Goal: Task Accomplishment & Management: Manage account settings

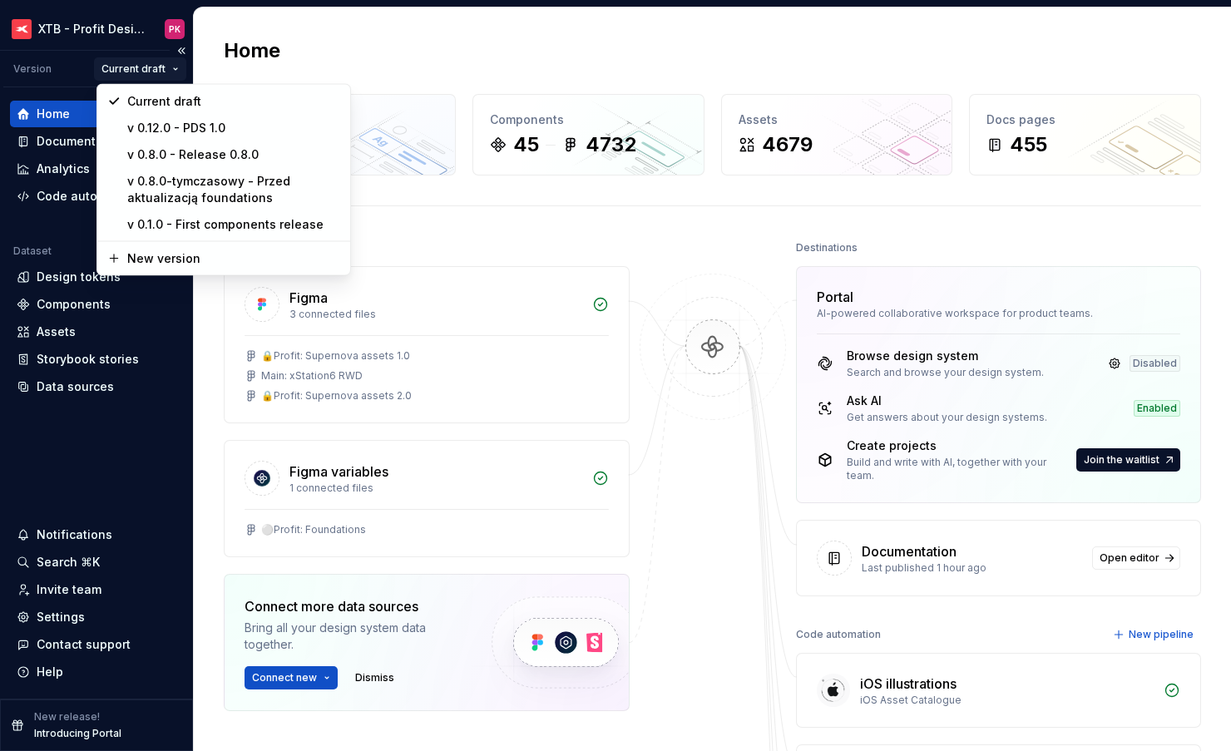
click at [121, 62] on html "XTB - Profit Design System PK Version Current draft Home Documentation Analytic…" at bounding box center [615, 375] width 1231 height 751
click at [78, 80] on html "XTB - Profit Design System PK Version Current draft Home Documentation Analytic…" at bounding box center [615, 375] width 1231 height 751
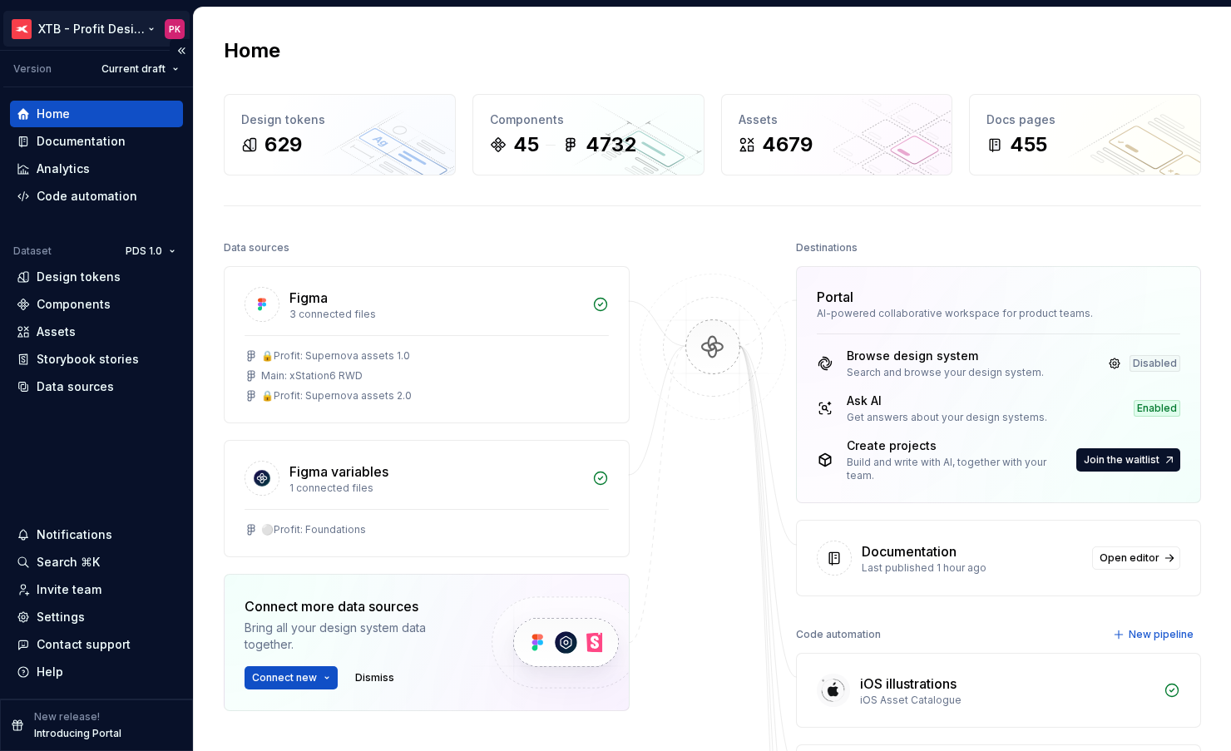
click at [56, 32] on html "XTB - Profit Design System PK Version Current draft Home Documentation Analytic…" at bounding box center [615, 375] width 1231 height 751
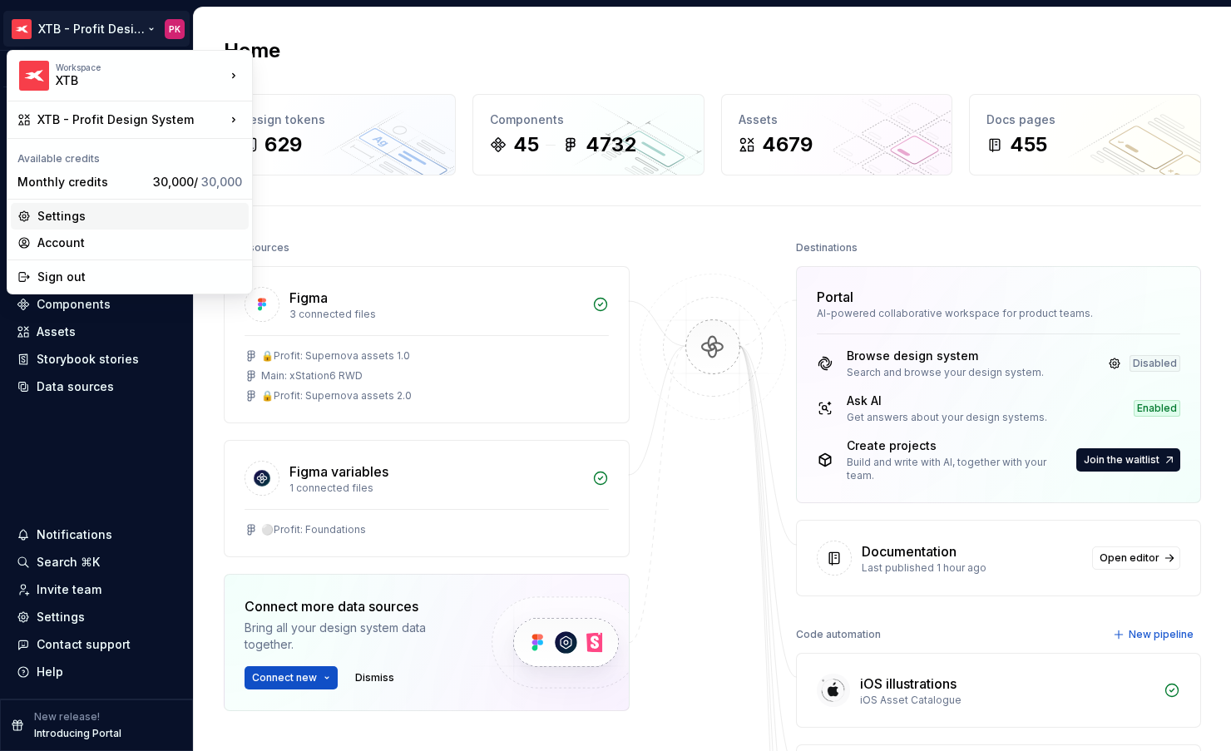
click at [82, 214] on div "Settings" at bounding box center [139, 216] width 205 height 17
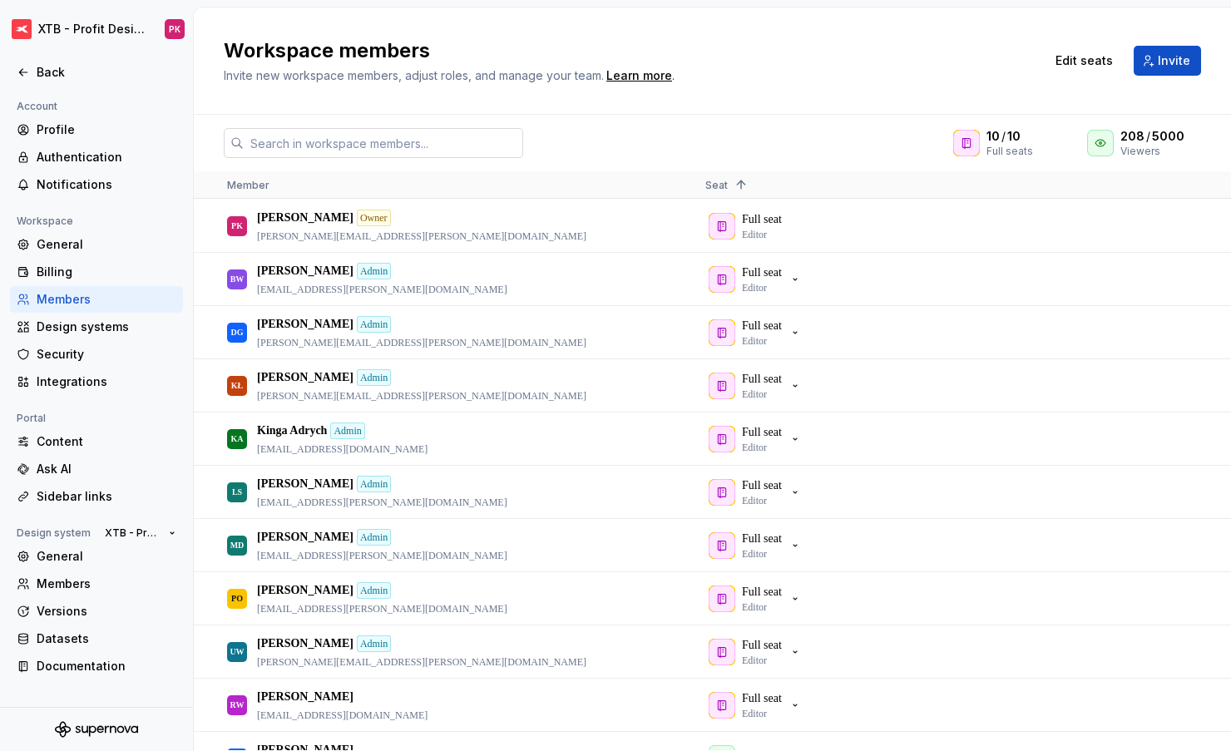
click at [425, 141] on input "text" at bounding box center [383, 143] width 279 height 30
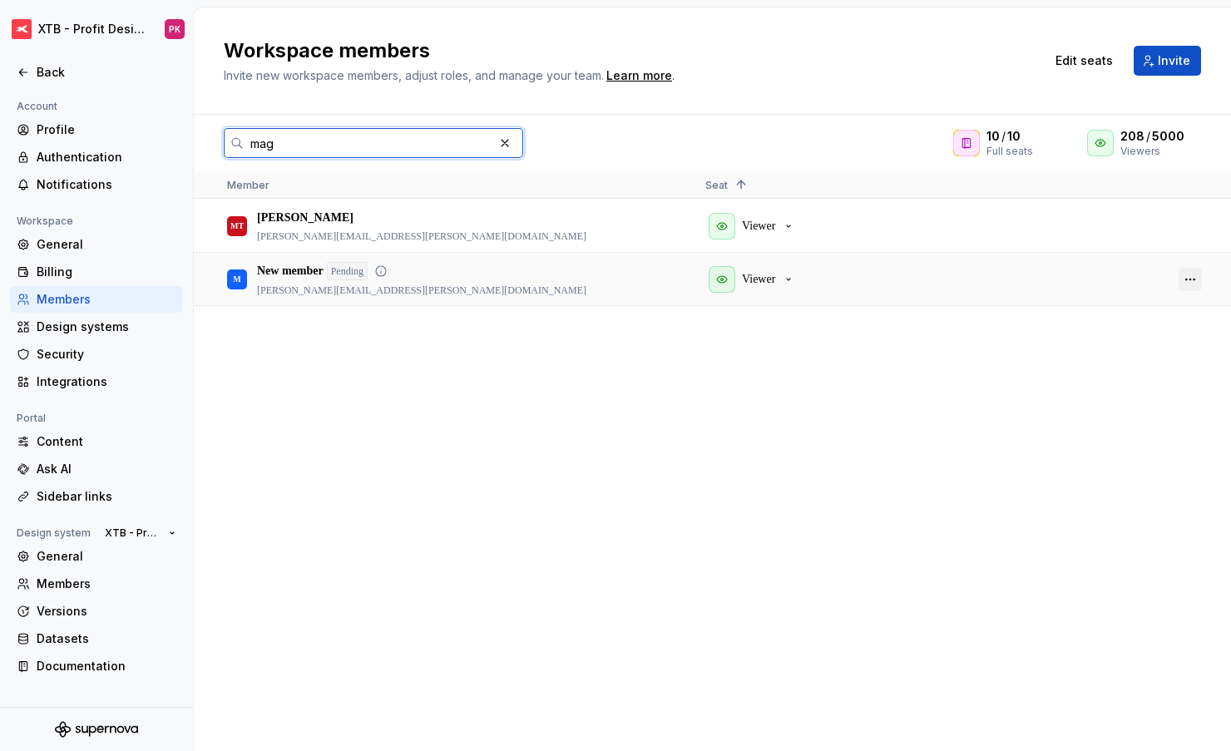
type input "mag"
click at [1193, 273] on button "button" at bounding box center [1189, 279] width 23 height 23
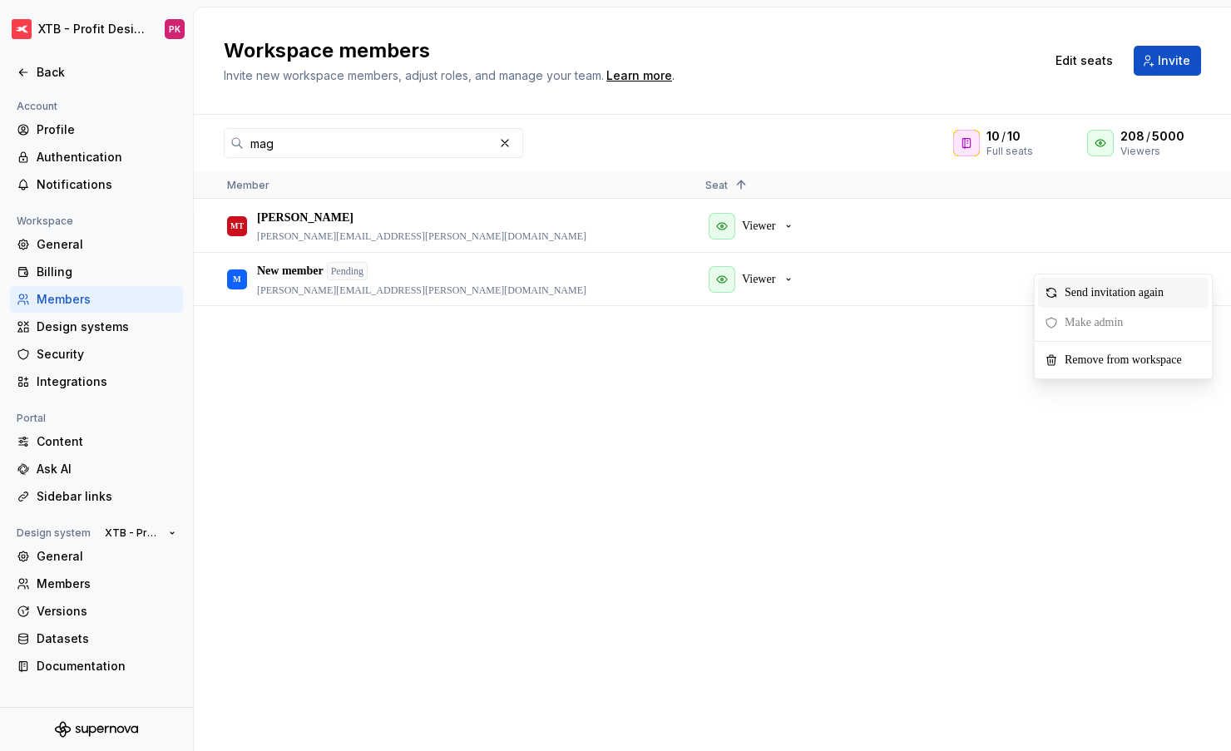
click at [1151, 295] on span "Send invitation again" at bounding box center [1117, 293] width 119 height 30
